Goal: Navigation & Orientation: Find specific page/section

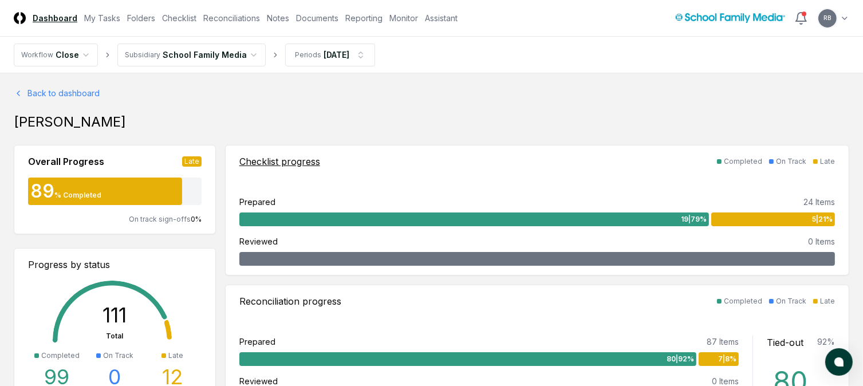
click at [803, 224] on div "5 | 21 %" at bounding box center [773, 219] width 124 height 14
click at [140, 17] on link "Folders" at bounding box center [141, 18] width 28 height 12
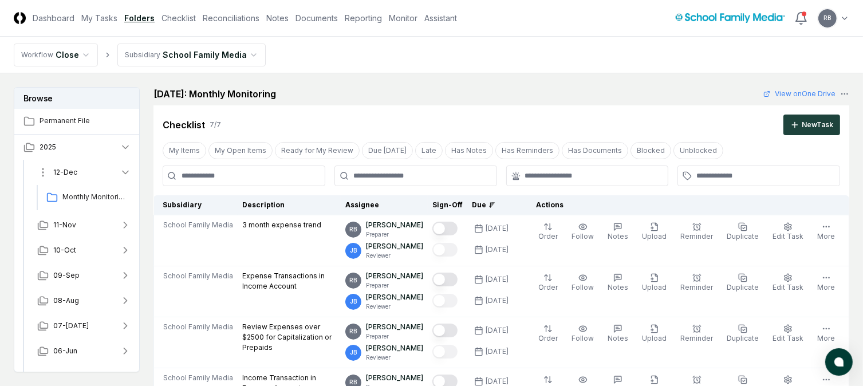
click at [128, 171] on icon "button" at bounding box center [126, 172] width 6 height 3
click at [120, 269] on icon "button" at bounding box center [125, 272] width 11 height 11
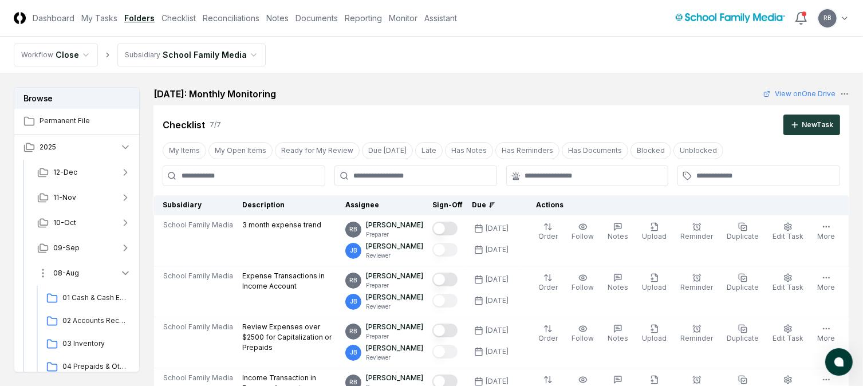
scroll to position [115, 0]
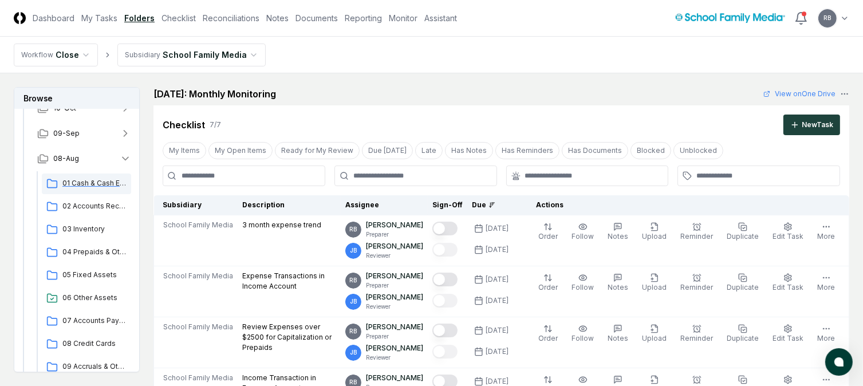
click at [78, 176] on div "01 Cash & Cash Equivalents" at bounding box center [86, 184] width 89 height 21
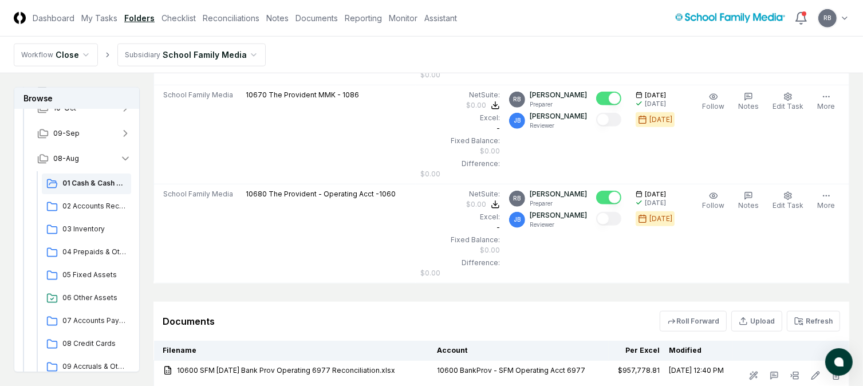
scroll to position [1145, 0]
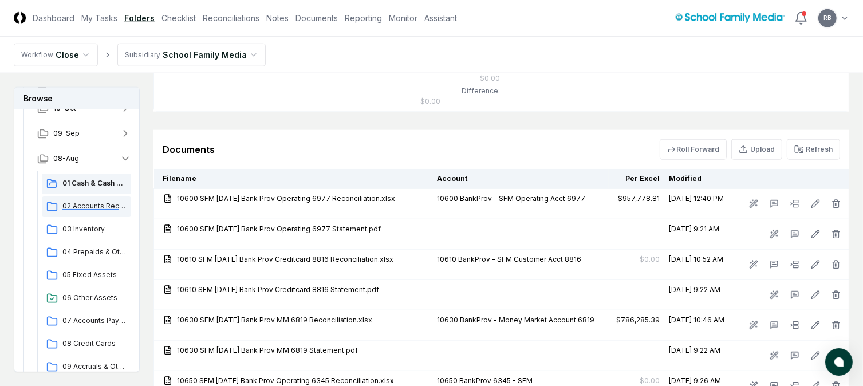
click at [91, 204] on span "02 Accounts Receivable" at bounding box center [94, 206] width 64 height 10
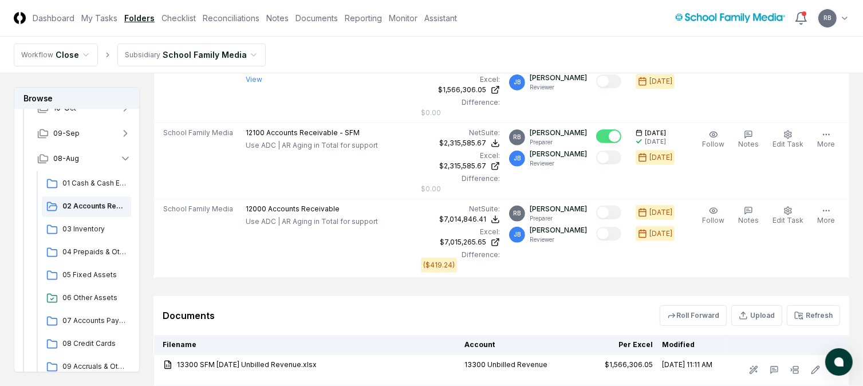
scroll to position [401, 0]
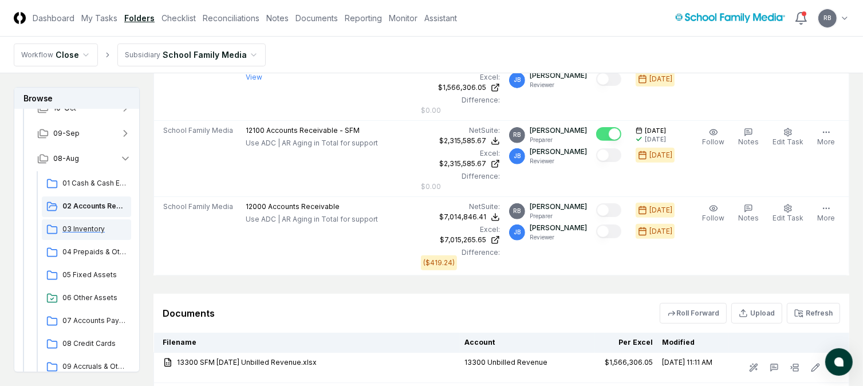
click at [87, 227] on span "03 Inventory" at bounding box center [94, 229] width 64 height 10
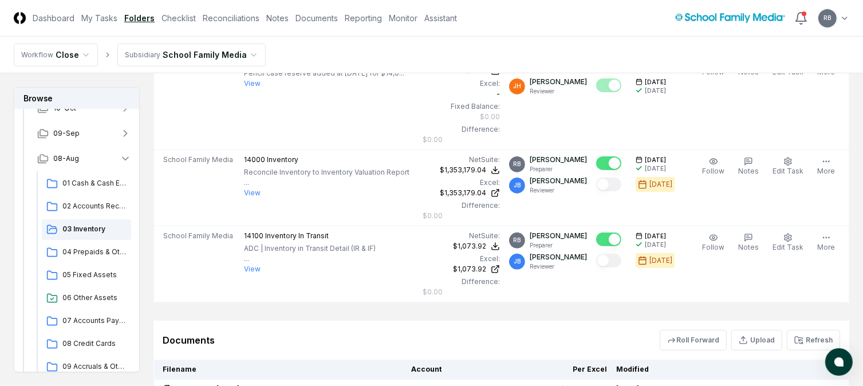
scroll to position [479, 0]
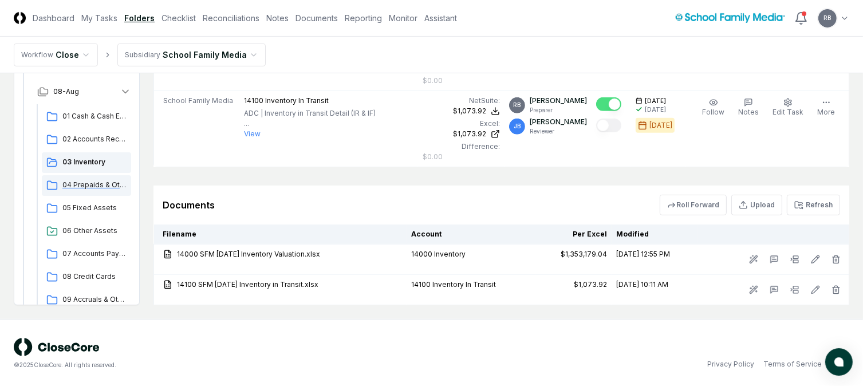
click at [99, 185] on span "04 Prepaids & Other Current Assets" at bounding box center [94, 185] width 64 height 10
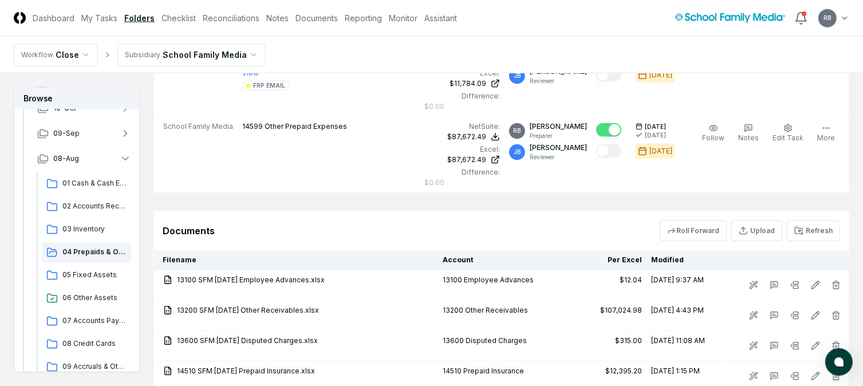
scroll to position [1374, 0]
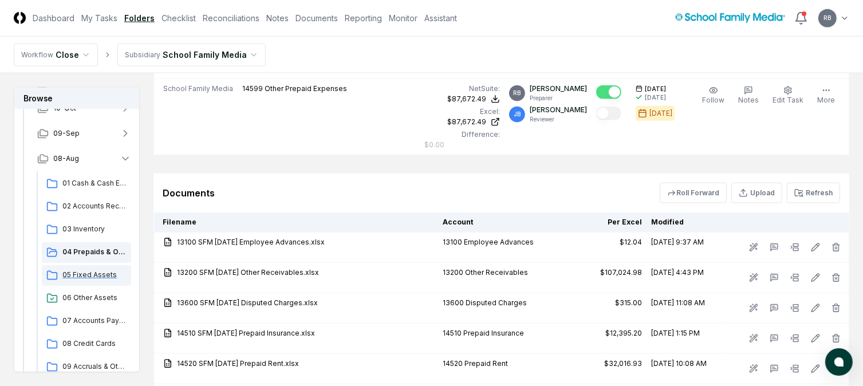
click at [84, 270] on span "05 Fixed Assets" at bounding box center [94, 275] width 64 height 10
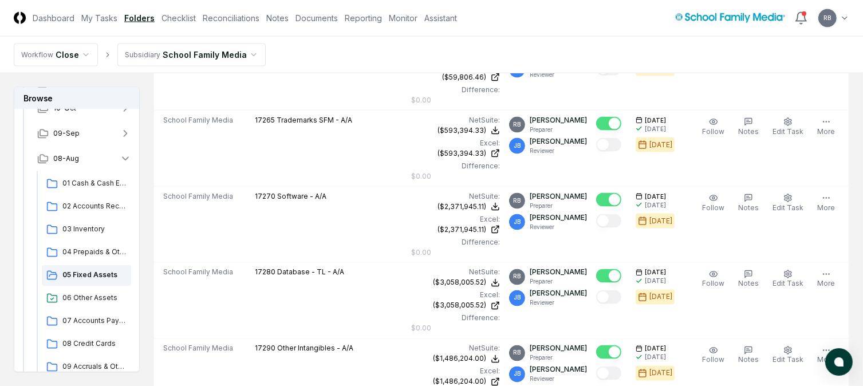
scroll to position [2062, 0]
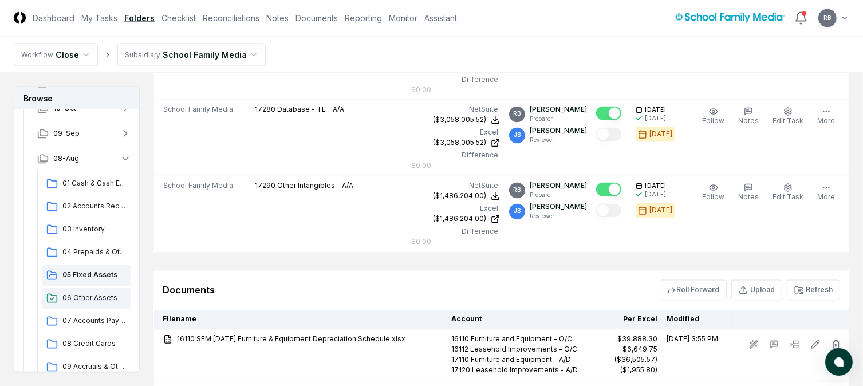
click at [89, 296] on span "06 Other Assets" at bounding box center [94, 298] width 64 height 10
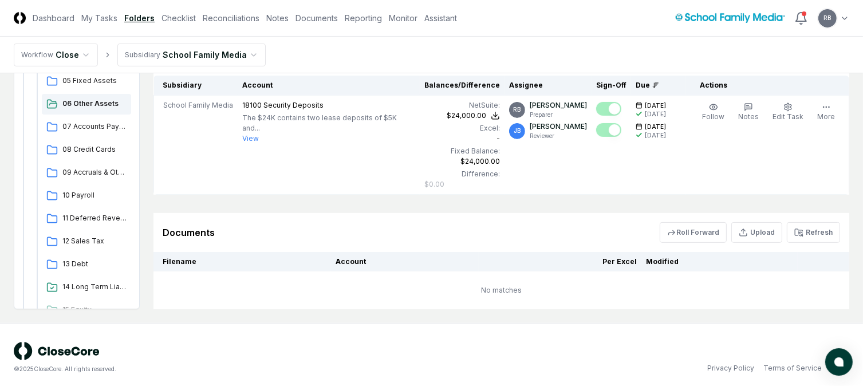
scroll to position [229, 0]
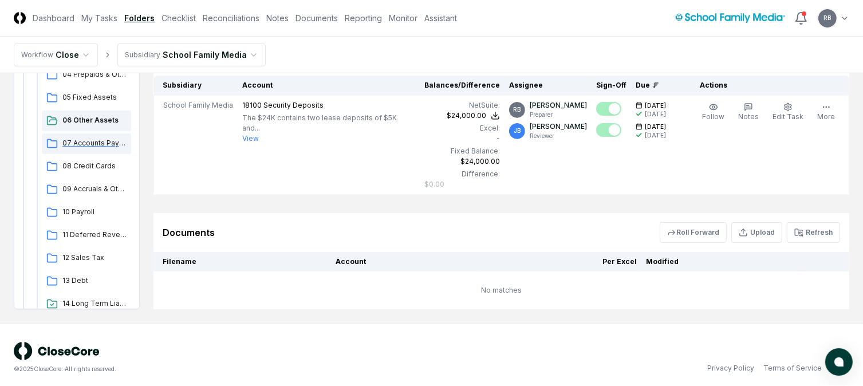
click at [78, 141] on span "07 Accounts Payable" at bounding box center [94, 143] width 64 height 10
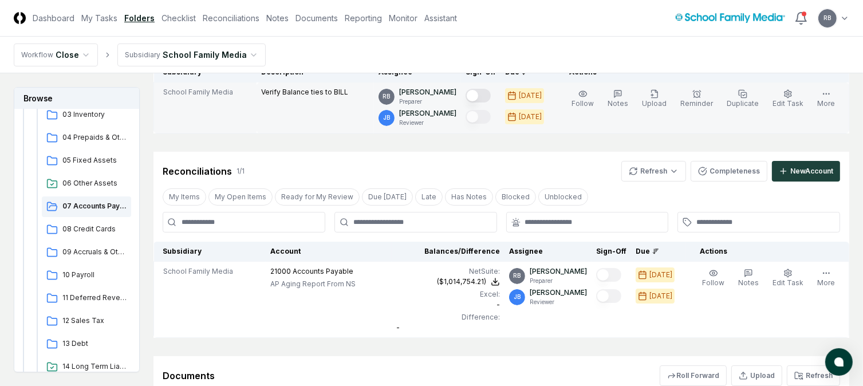
scroll to position [229, 0]
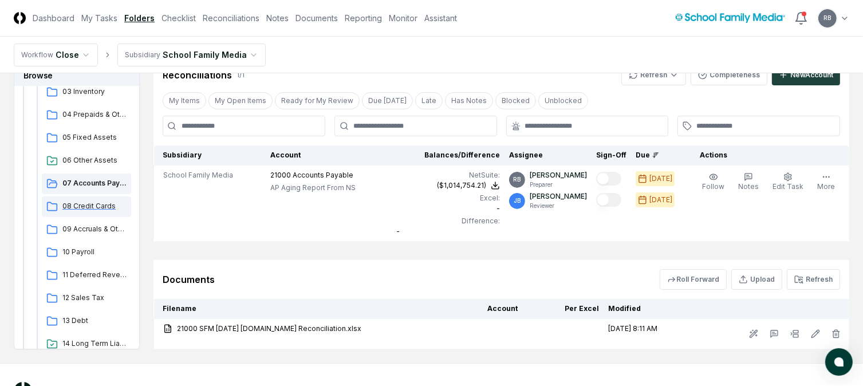
click at [89, 203] on span "08 Credit Cards" at bounding box center [94, 206] width 64 height 10
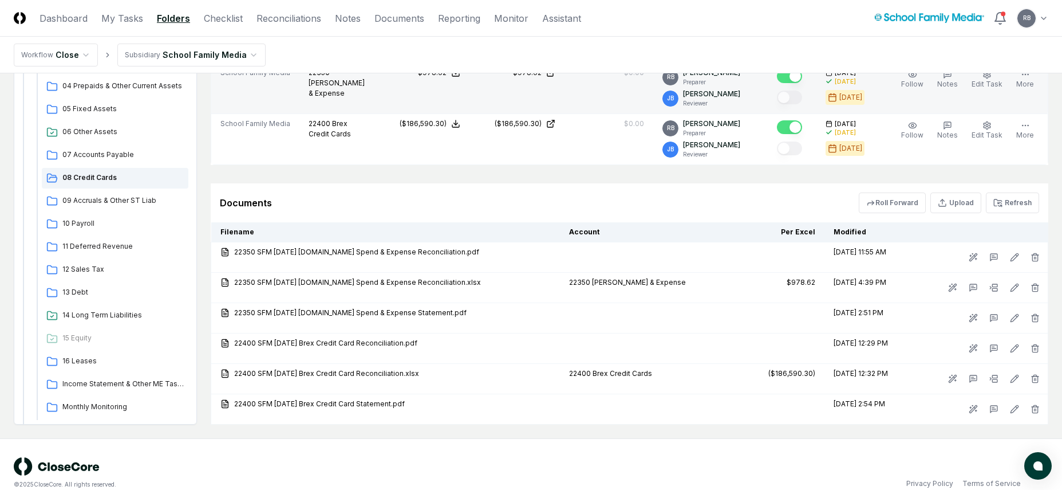
scroll to position [335, 0]
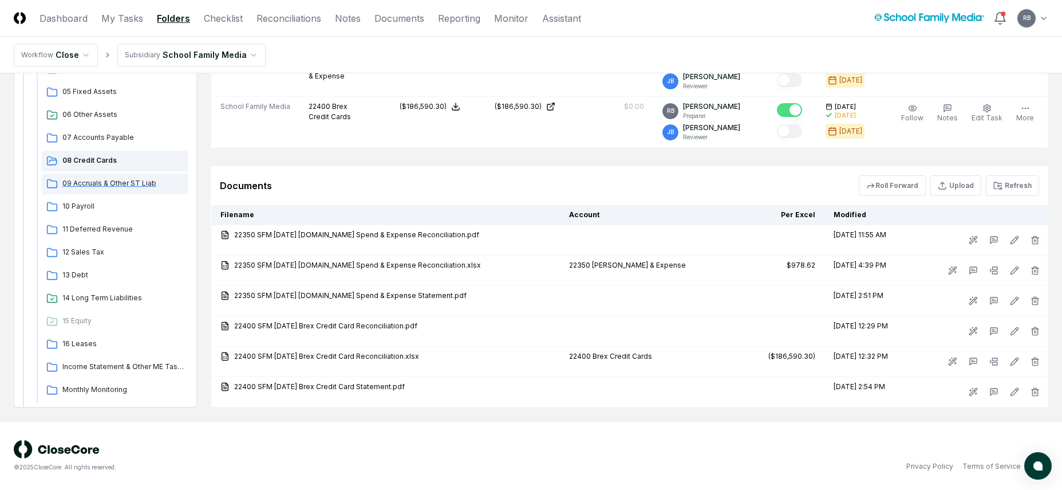
click at [108, 183] on span "09 Accruals & Other ST Liab" at bounding box center [122, 183] width 121 height 10
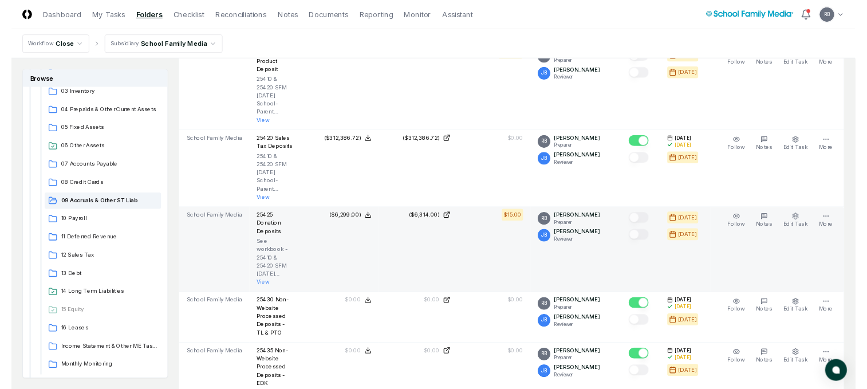
scroll to position [573, 0]
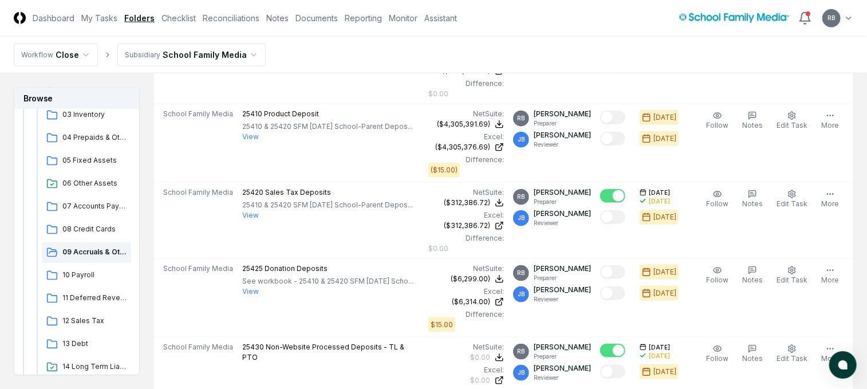
scroll to position [229, 0]
